Goal: Information Seeking & Learning: Learn about a topic

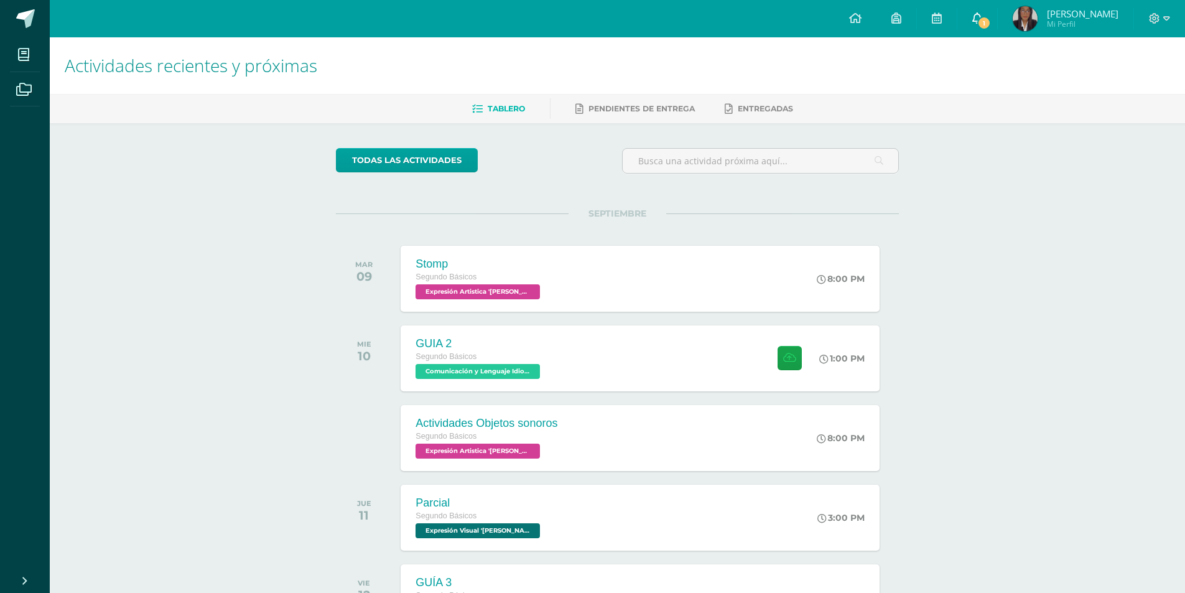
click at [977, 20] on icon at bounding box center [977, 17] width 10 height 11
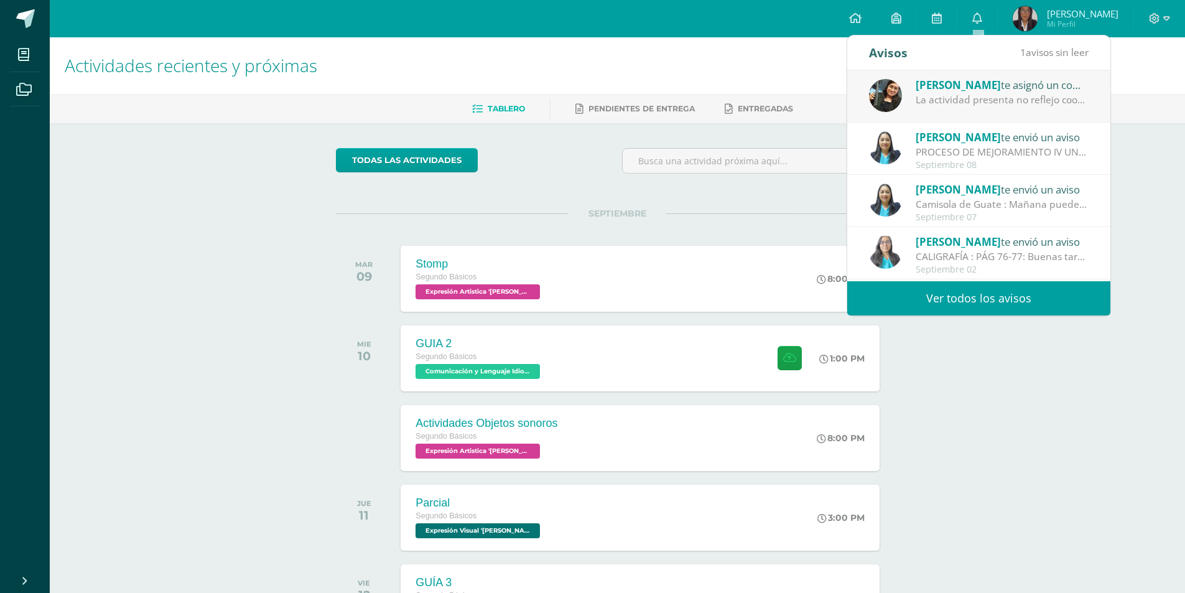
click at [979, 114] on div "[PERSON_NAME] te asignó un comentario en 'Mayumaná' para 'Expresión Artistica' …" at bounding box center [978, 96] width 263 height 52
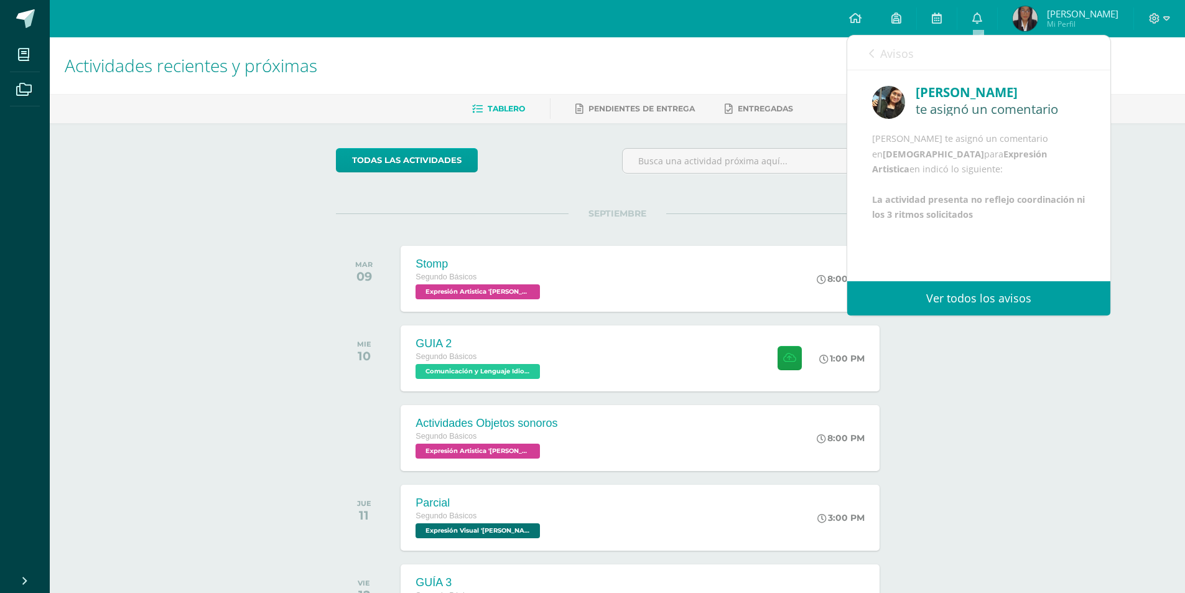
scroll to position [15, 0]
click at [885, 57] on span "Avisos" at bounding box center [897, 53] width 34 height 15
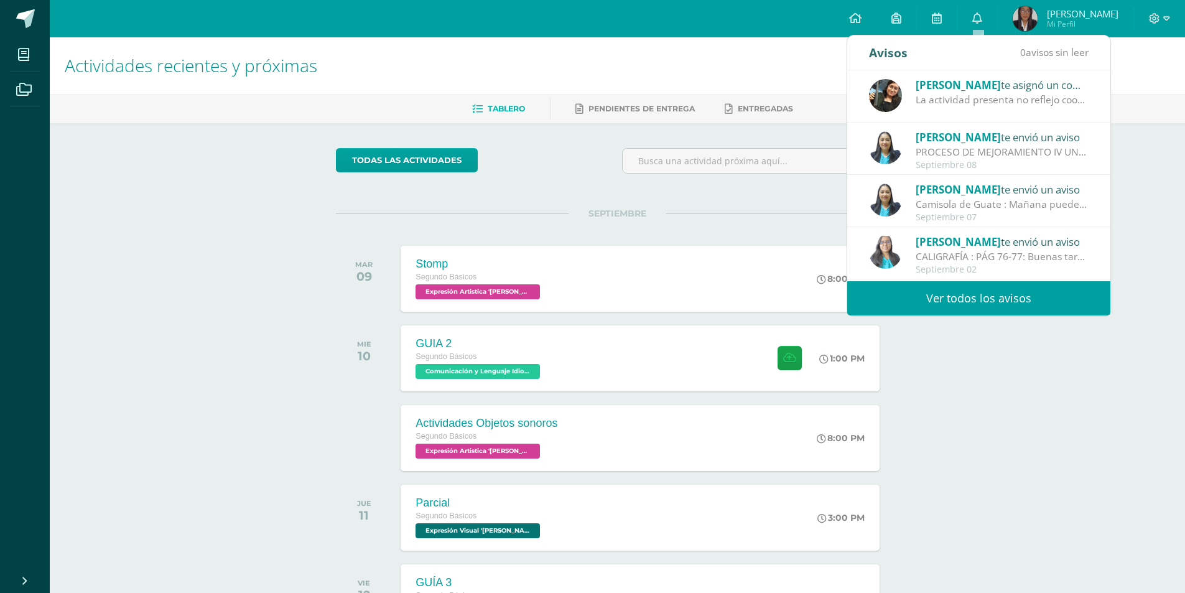
click at [1176, 348] on div "Actividades recientes y próximas Tablero Pendientes de entrega Entregadas todas…" at bounding box center [617, 412] width 1135 height 751
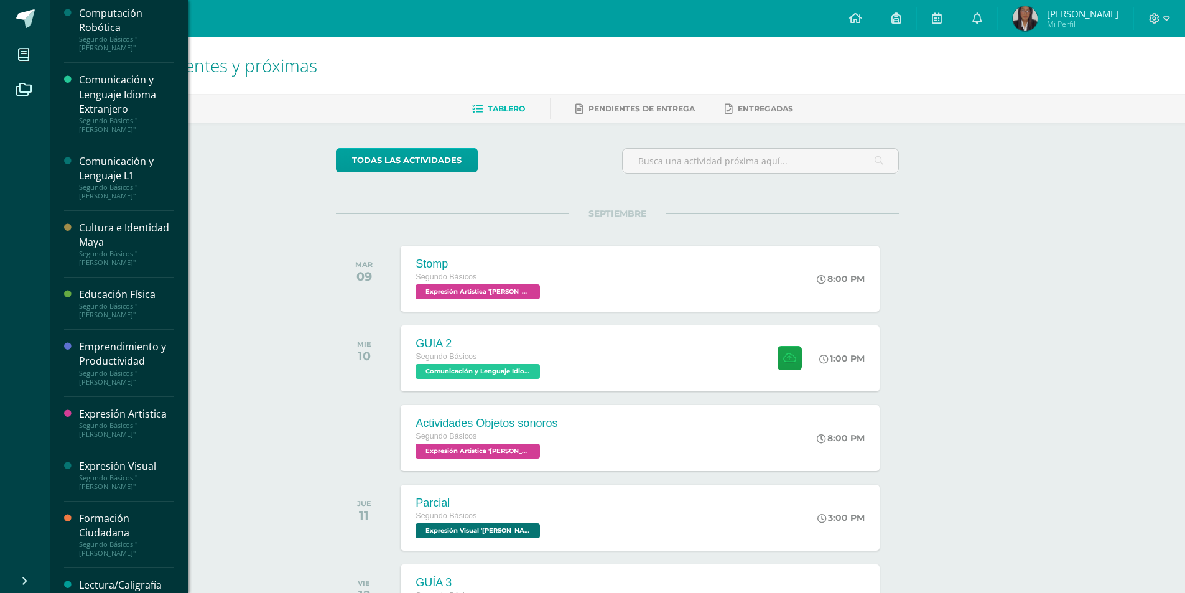
scroll to position [118, 0]
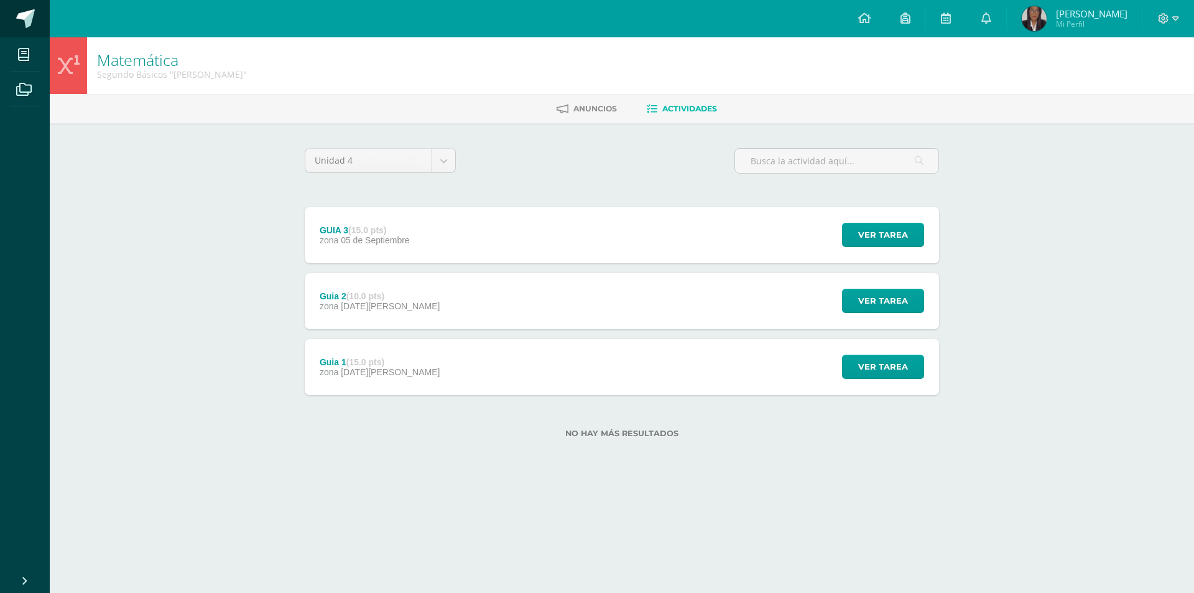
click at [35, 15] on link at bounding box center [25, 18] width 50 height 37
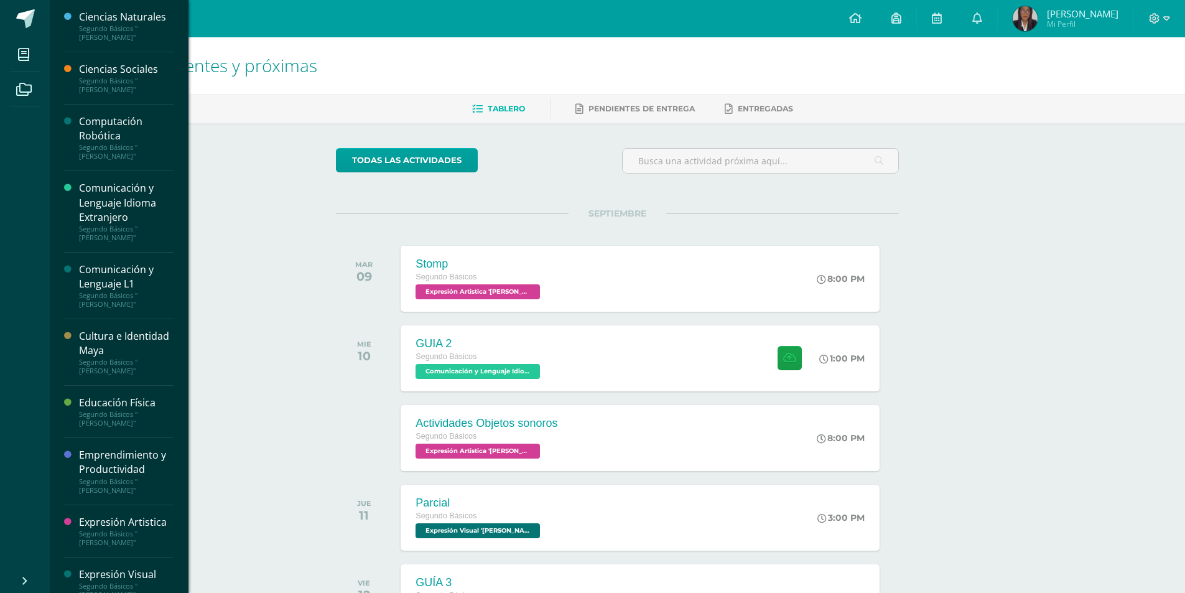
click at [118, 448] on div "Emprendimiento y Productividad" at bounding box center [126, 462] width 95 height 29
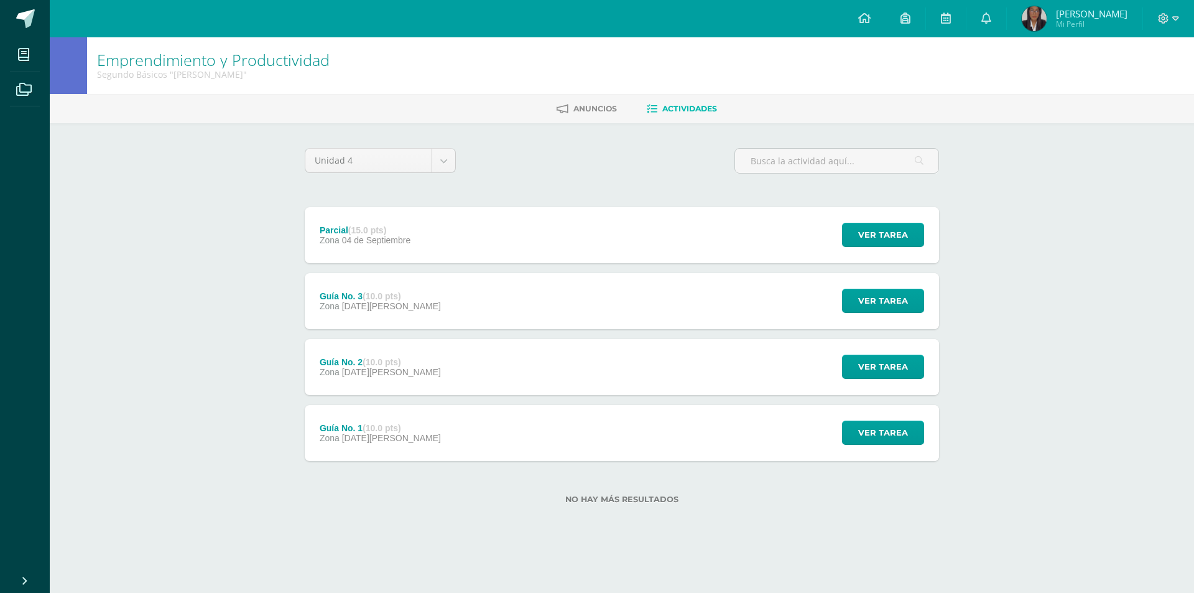
click at [462, 282] on div "Guía No. 3 (10.0 pts) Zona [DATE][PERSON_NAME] Ver tarea Guía No. 3 Emprendimie…" at bounding box center [622, 301] width 634 height 56
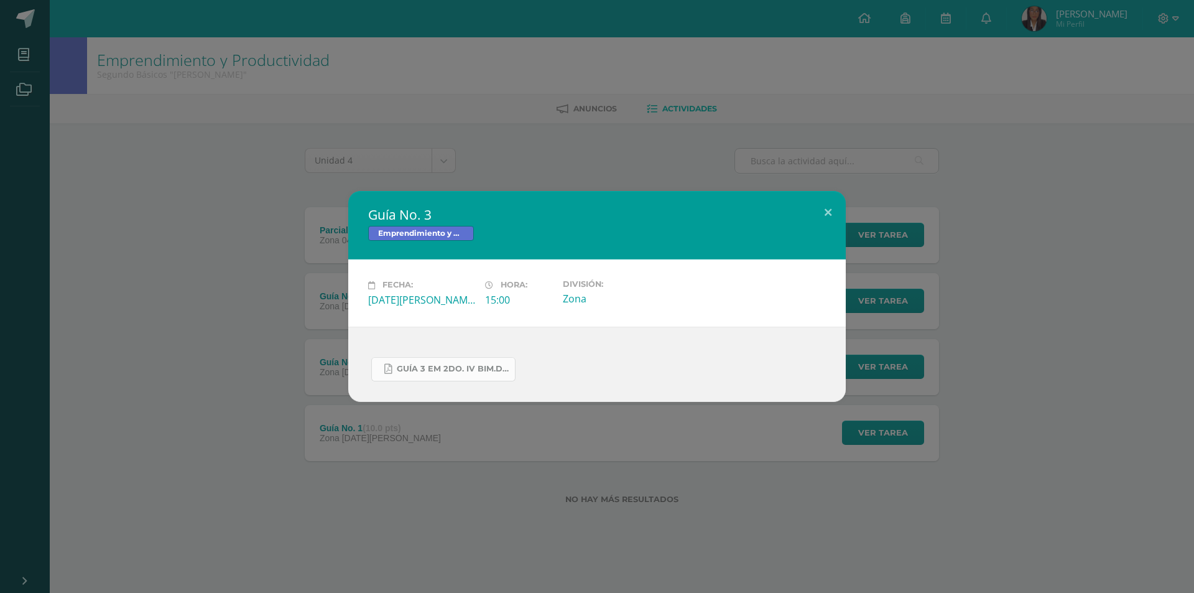
click at [469, 375] on link "GUÍA 3 EM 2DO. IV BIM.docx.pdf" at bounding box center [443, 369] width 144 height 24
click at [190, 98] on div "Guía No. 3 Emprendimiento y Productividad Fecha: [DATE][PERSON_NAME] Hora: 15:0…" at bounding box center [597, 296] width 1194 height 593
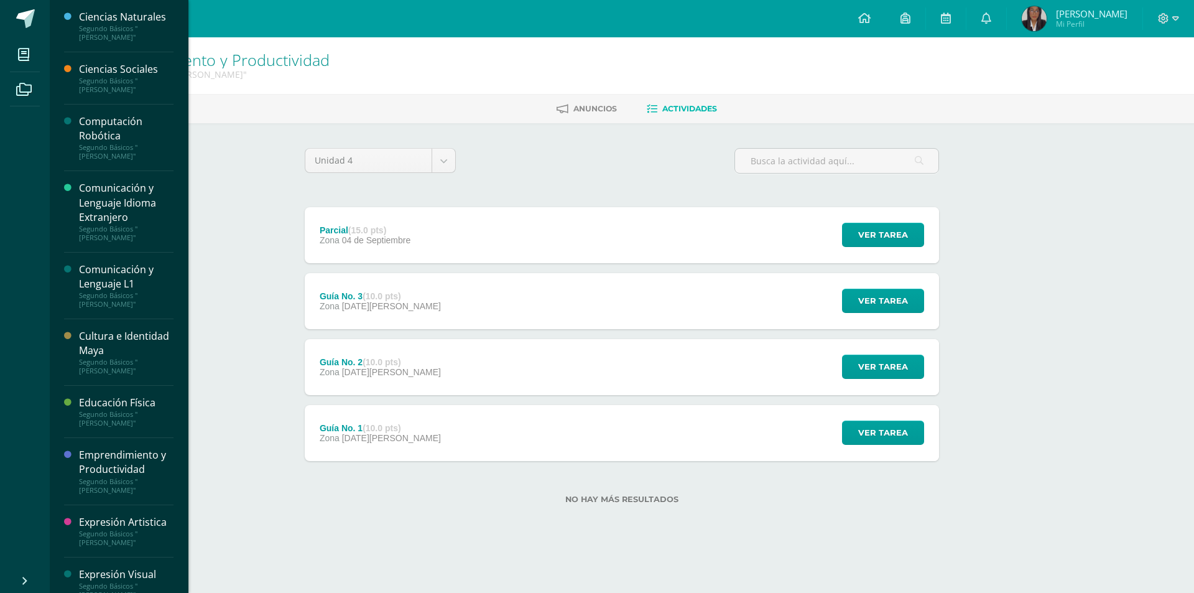
click at [147, 329] on div "Cultura e Identidad Maya" at bounding box center [126, 343] width 95 height 29
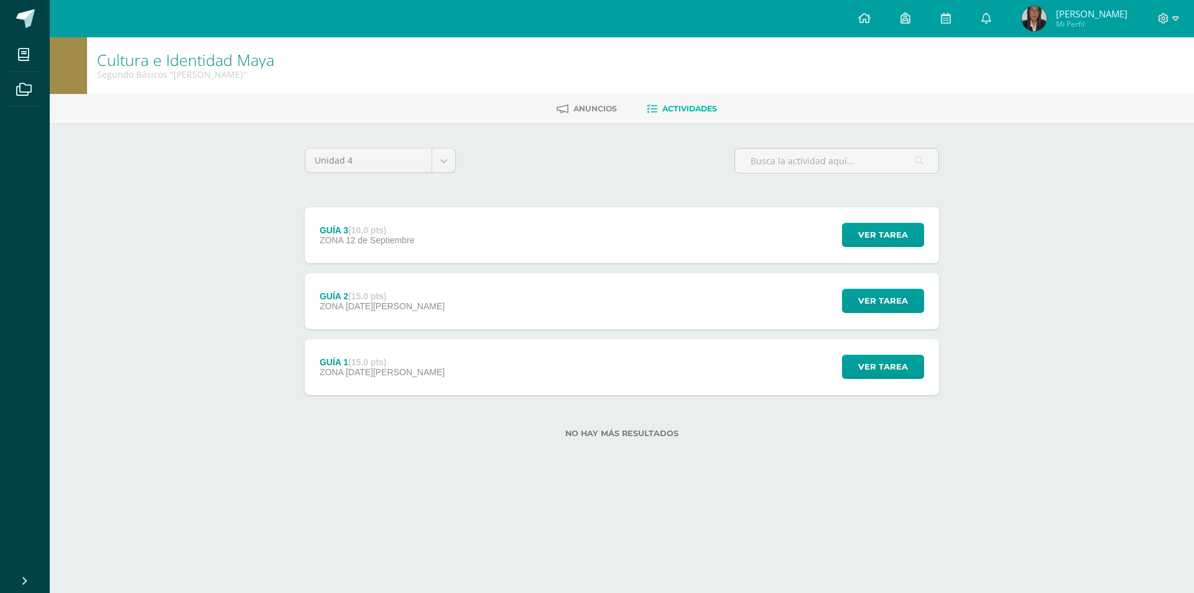
click at [432, 245] on div "GUÍA 3 (10.0 pts) ZONA 12 de Septiembre Ver tarea GUÍA 3 Cultura e Identidad Ma…" at bounding box center [622, 235] width 634 height 56
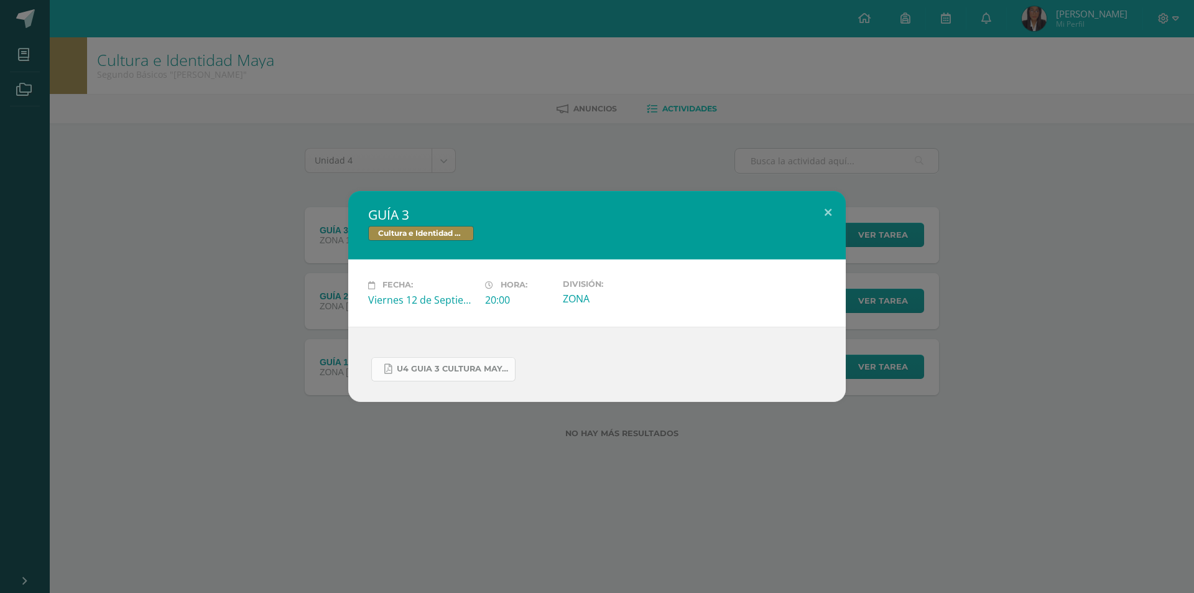
click at [450, 363] on link "U4 GUIA 3 CULTURA MAYA BASICOS.pdf" at bounding box center [443, 369] width 144 height 24
click at [427, 377] on link "U4 GUIA 3 CULTURA MAYA BASICOS.pdf" at bounding box center [443, 369] width 144 height 24
